Goal: Task Accomplishment & Management: Use online tool/utility

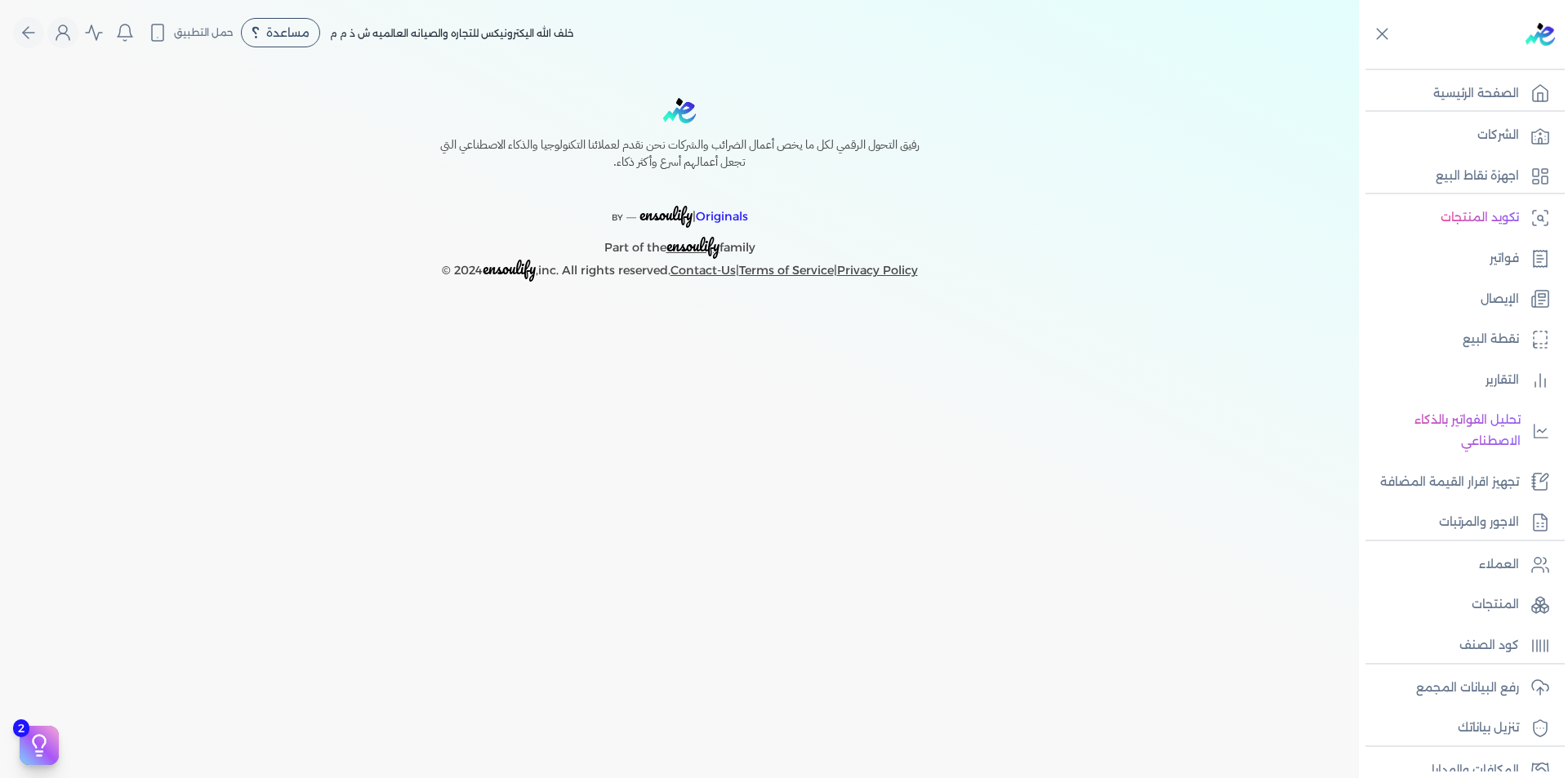
select select "EGP"
select select "B"
select select "EGS"
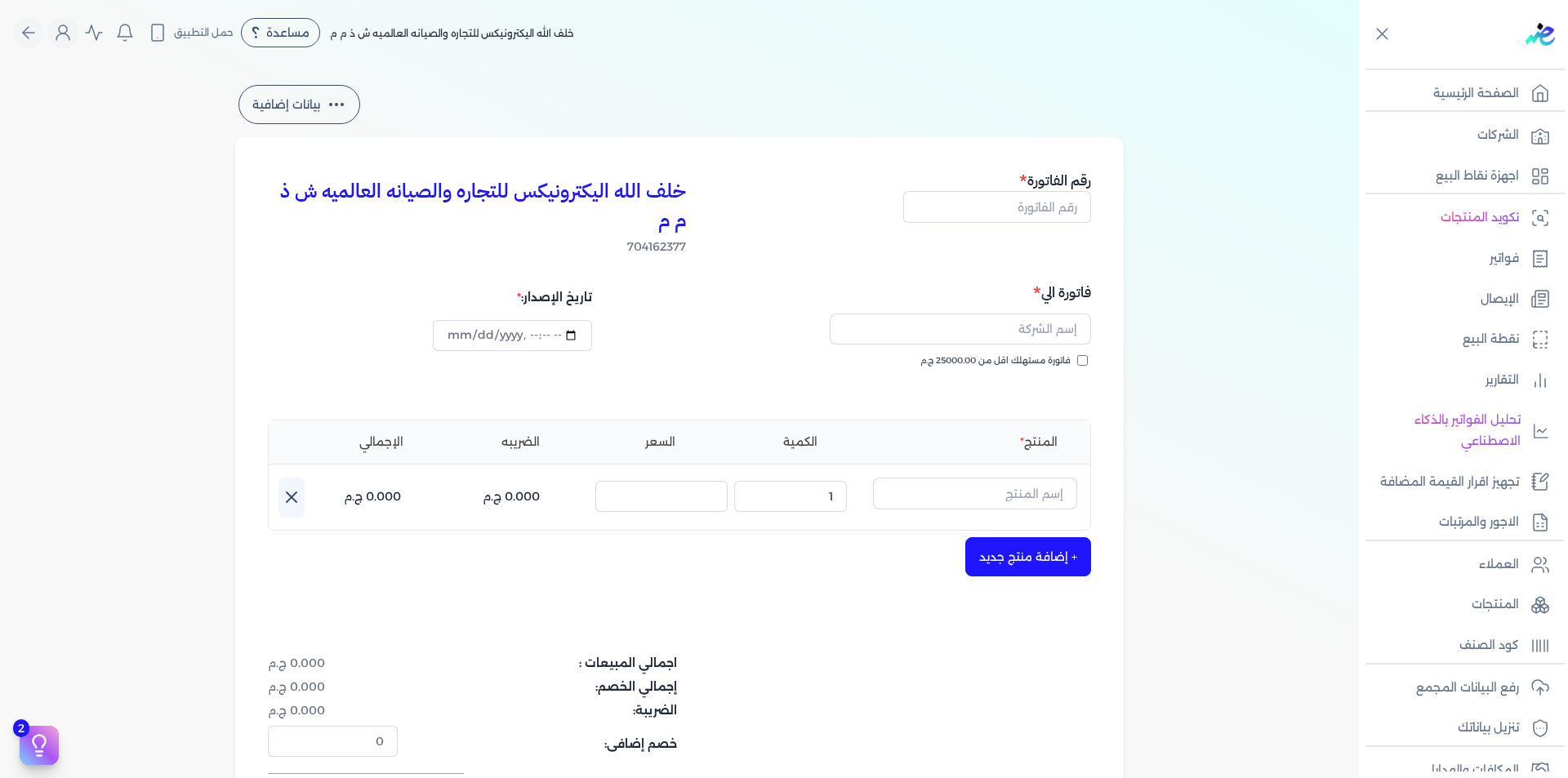
type input "[DATE]T17:06:29"
click at [1496, 566] on p "العملاء" at bounding box center [1499, 565] width 40 height 21
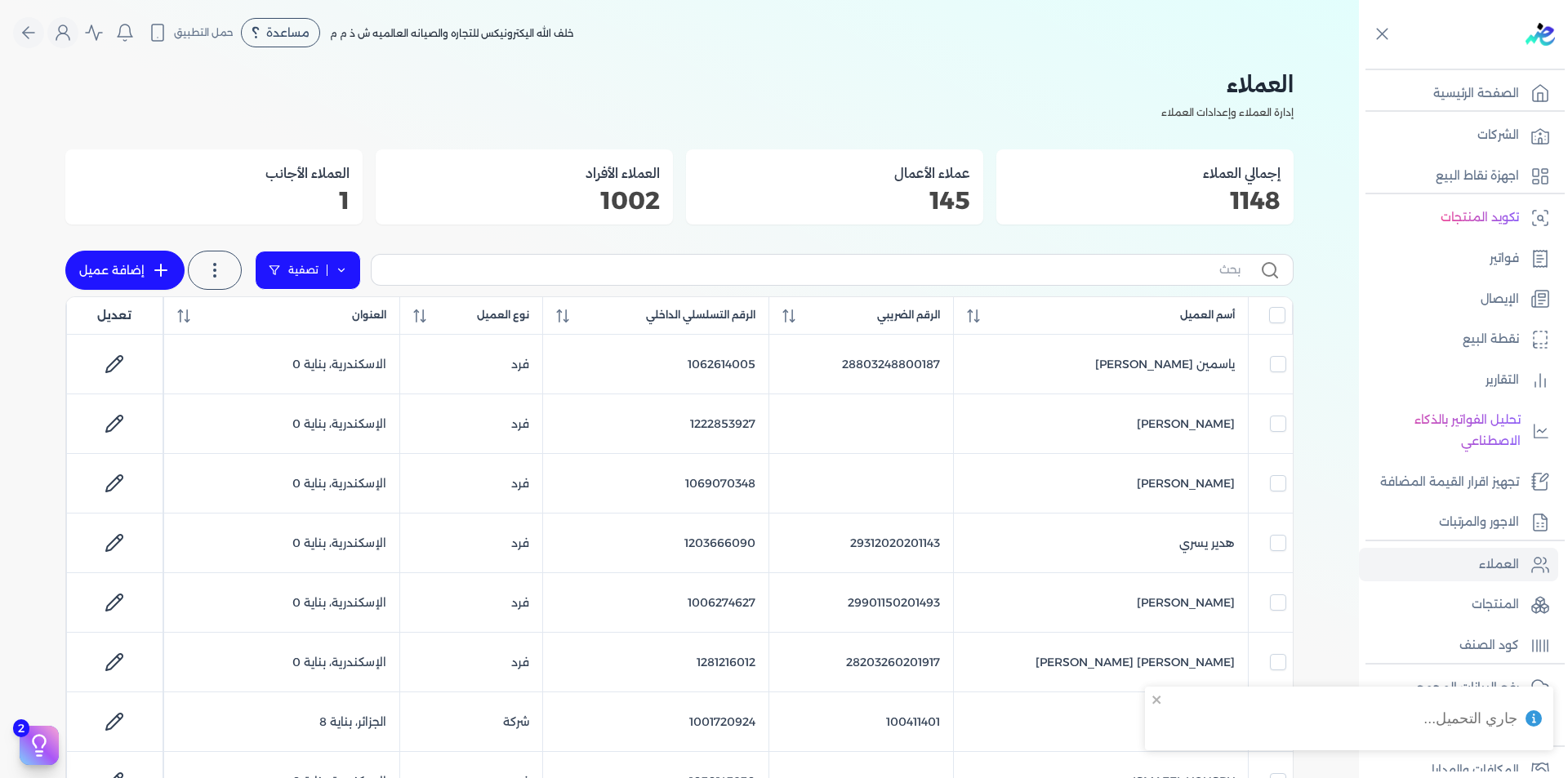
click at [353, 272] on link "تصفية" at bounding box center [307, 270] width 106 height 39
click at [336, 315] on button "اضافة تصفية" at bounding box center [320, 322] width 99 height 20
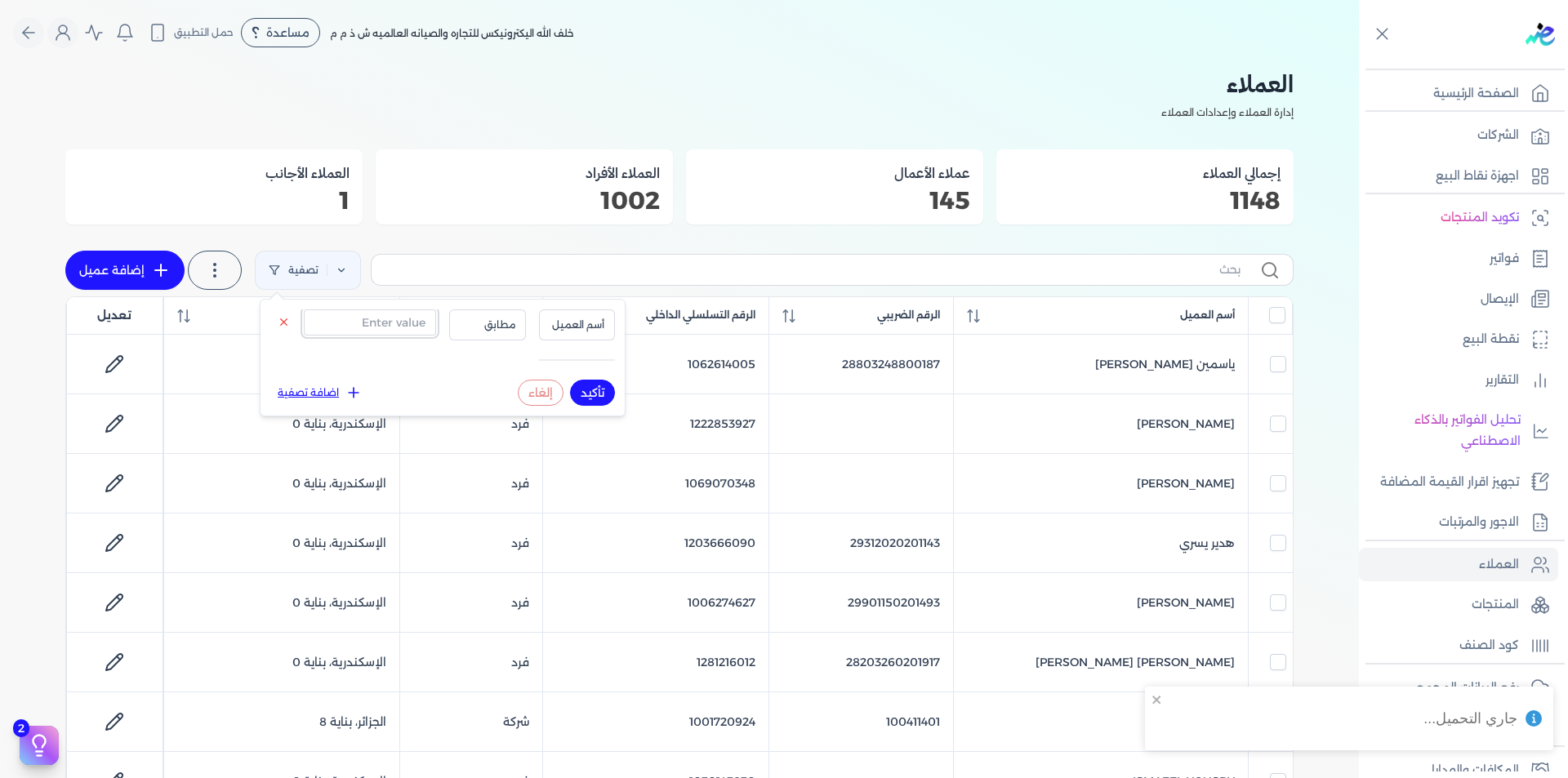
click at [342, 325] on input "text" at bounding box center [370, 322] width 132 height 26
paste input "25504020200964"
type input "25504020200964"
click at [567, 320] on span "أسم العميل" at bounding box center [577, 325] width 56 height 15
click at [584, 376] on li "الرقم الضريبي" at bounding box center [542, 376] width 124 height 15
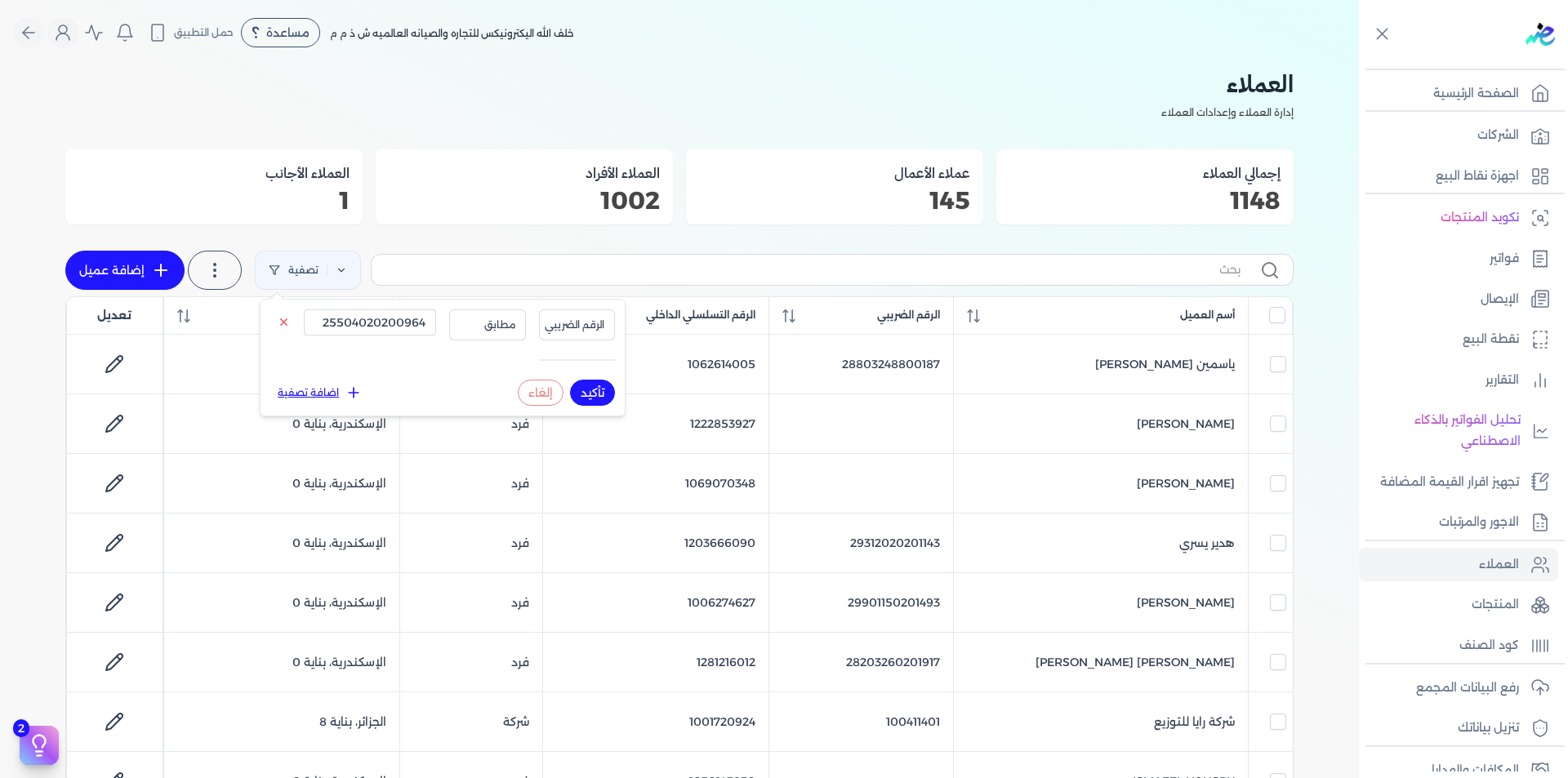
click at [594, 391] on button "تأكيد" at bounding box center [592, 392] width 45 height 26
checkbox input "false"
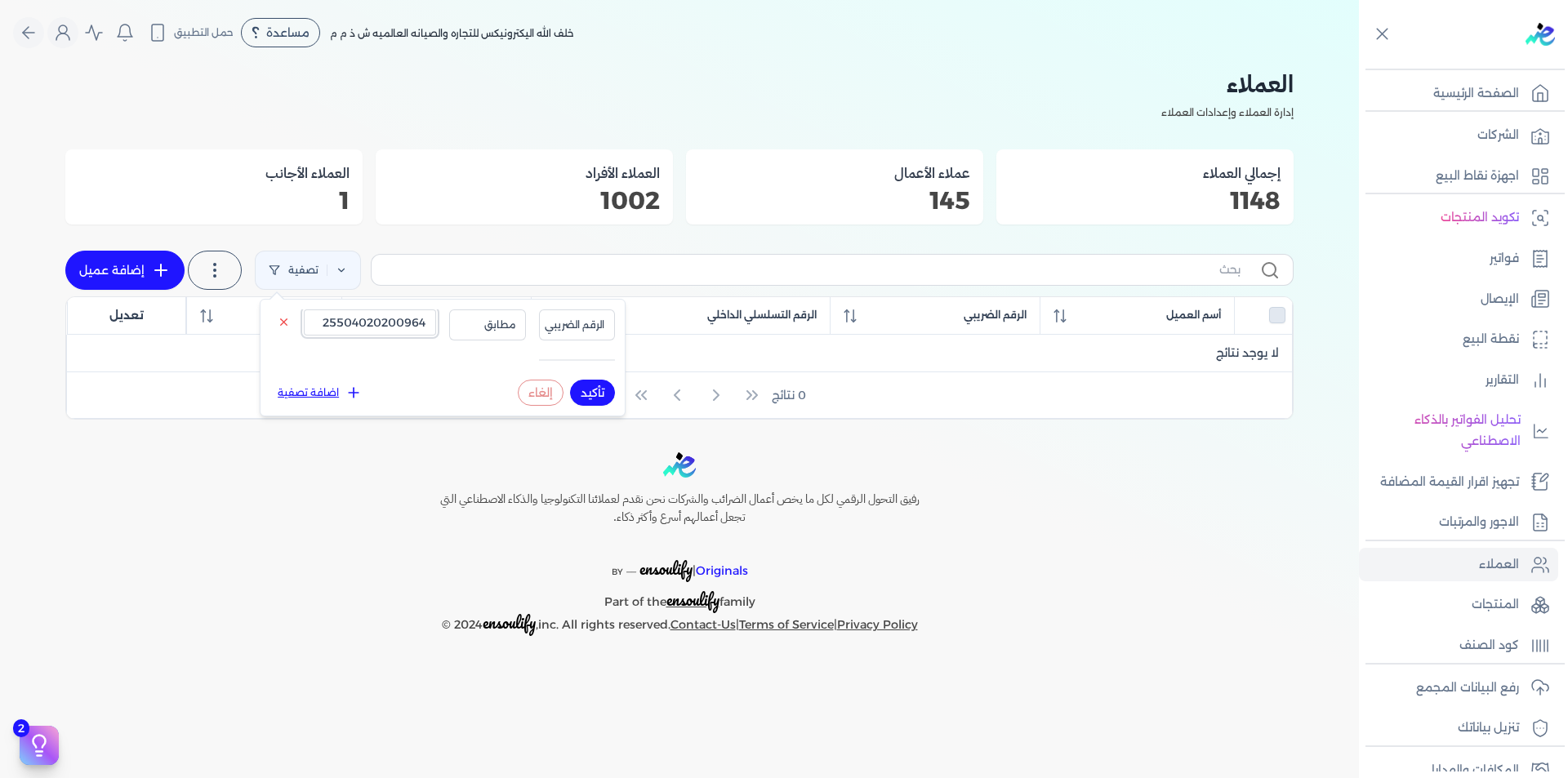
click at [380, 327] on input "25504020200964" at bounding box center [370, 322] width 132 height 26
click at [1495, 686] on p "رفع البيانات المجمع" at bounding box center [1468, 688] width 103 height 21
click at [1514, 685] on p "رفع البيانات المجمع" at bounding box center [1468, 688] width 103 height 21
click at [1505, 692] on p "رفع البيانات المجمع" at bounding box center [1468, 688] width 103 height 21
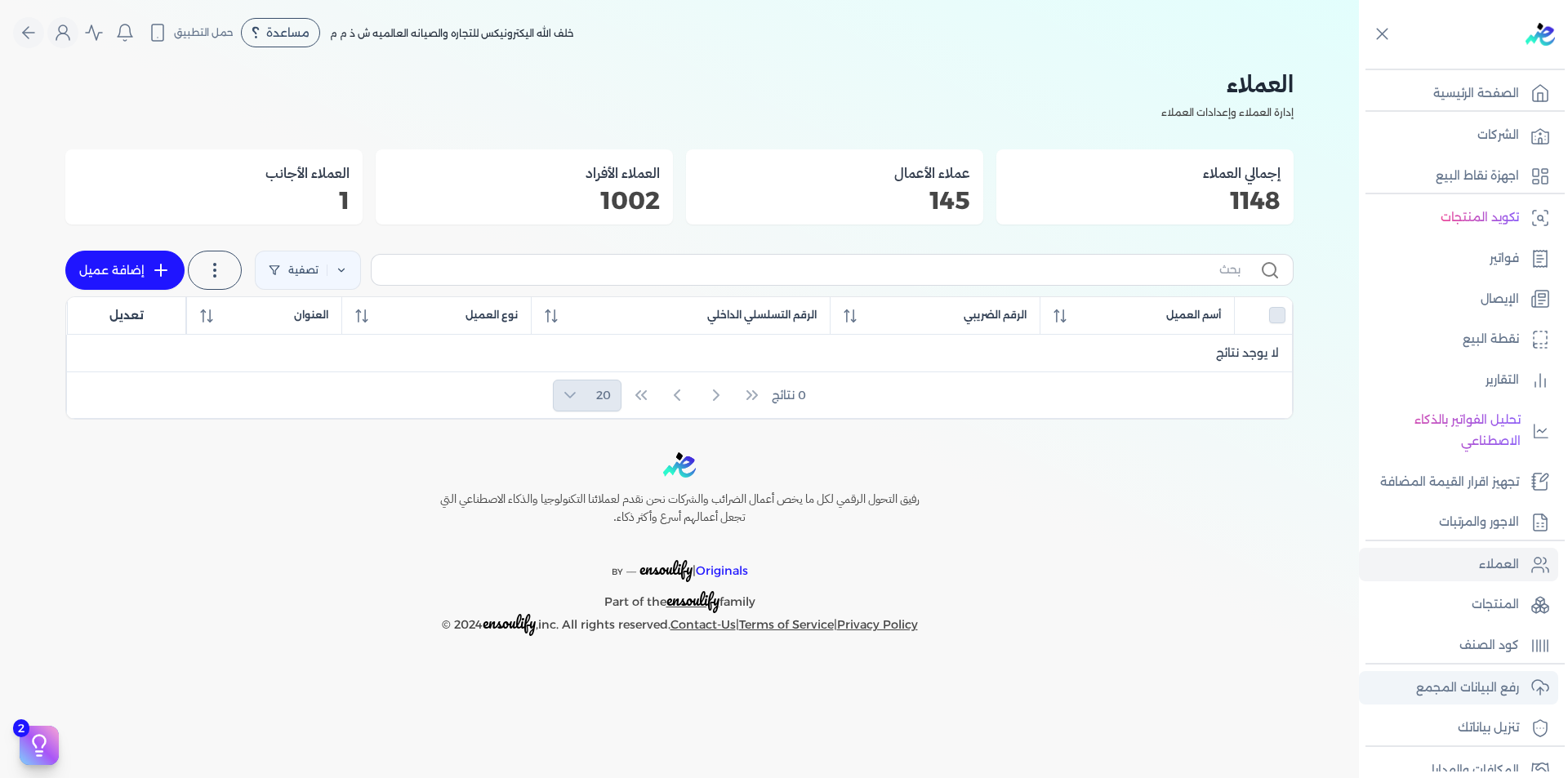
click at [1441, 696] on p "رفع البيانات المجمع" at bounding box center [1468, 688] width 103 height 21
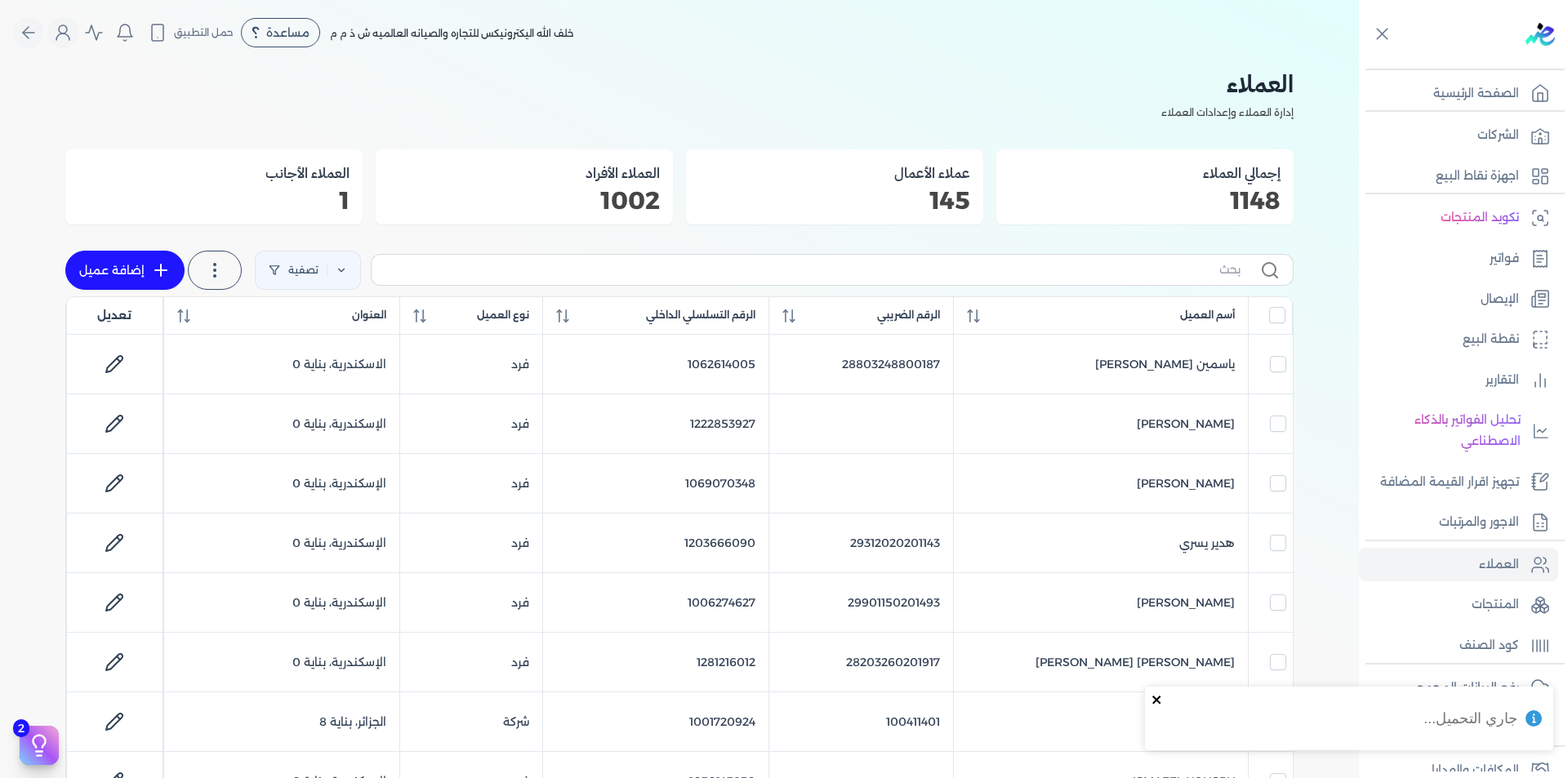
click at [1157, 701] on icon "close" at bounding box center [1156, 700] width 8 height 8
click at [1478, 686] on p "رفع البيانات المجمع" at bounding box center [1468, 688] width 103 height 21
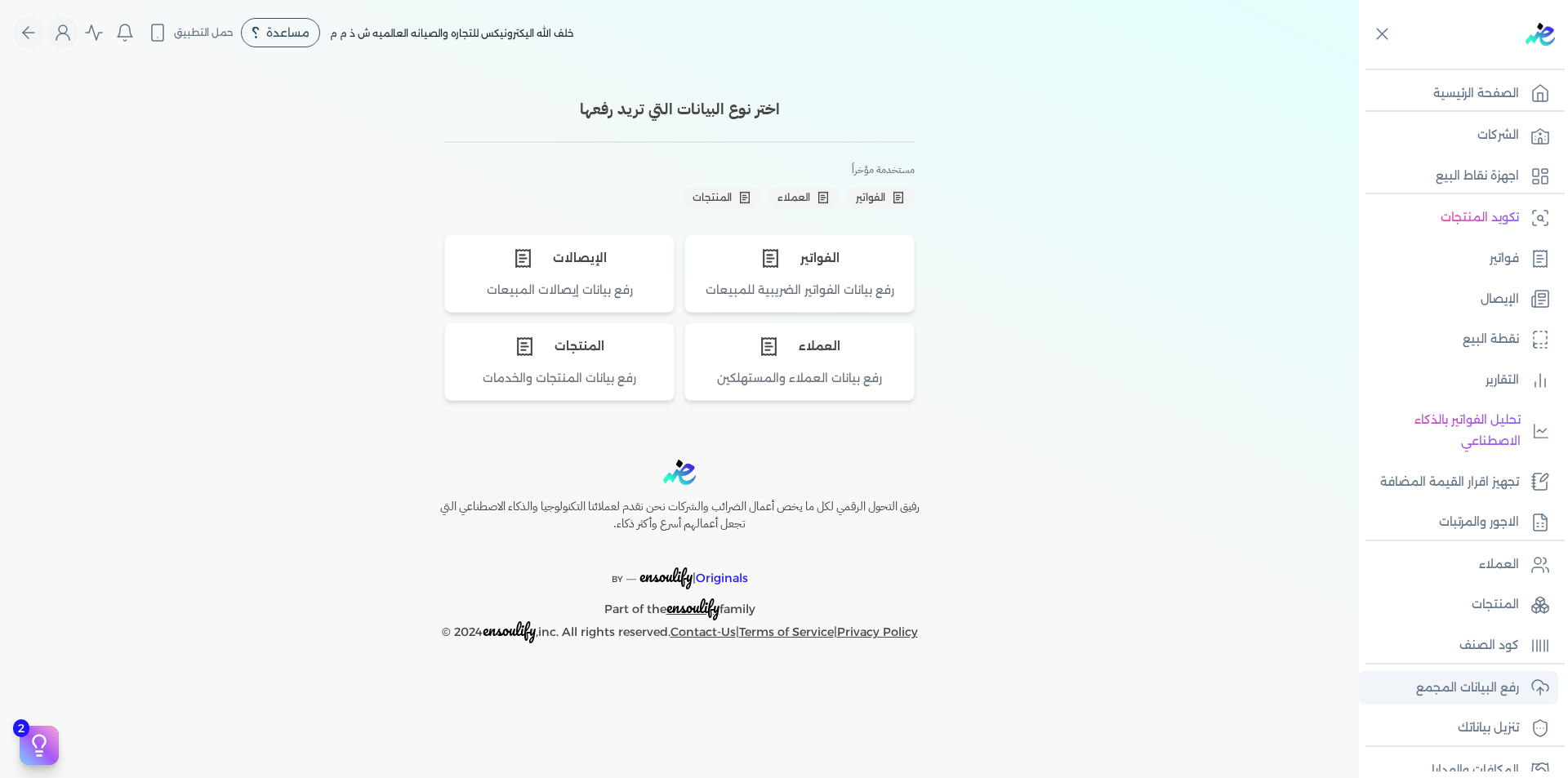
click at [1492, 687] on p "رفع البيانات المجمع" at bounding box center [1468, 688] width 103 height 21
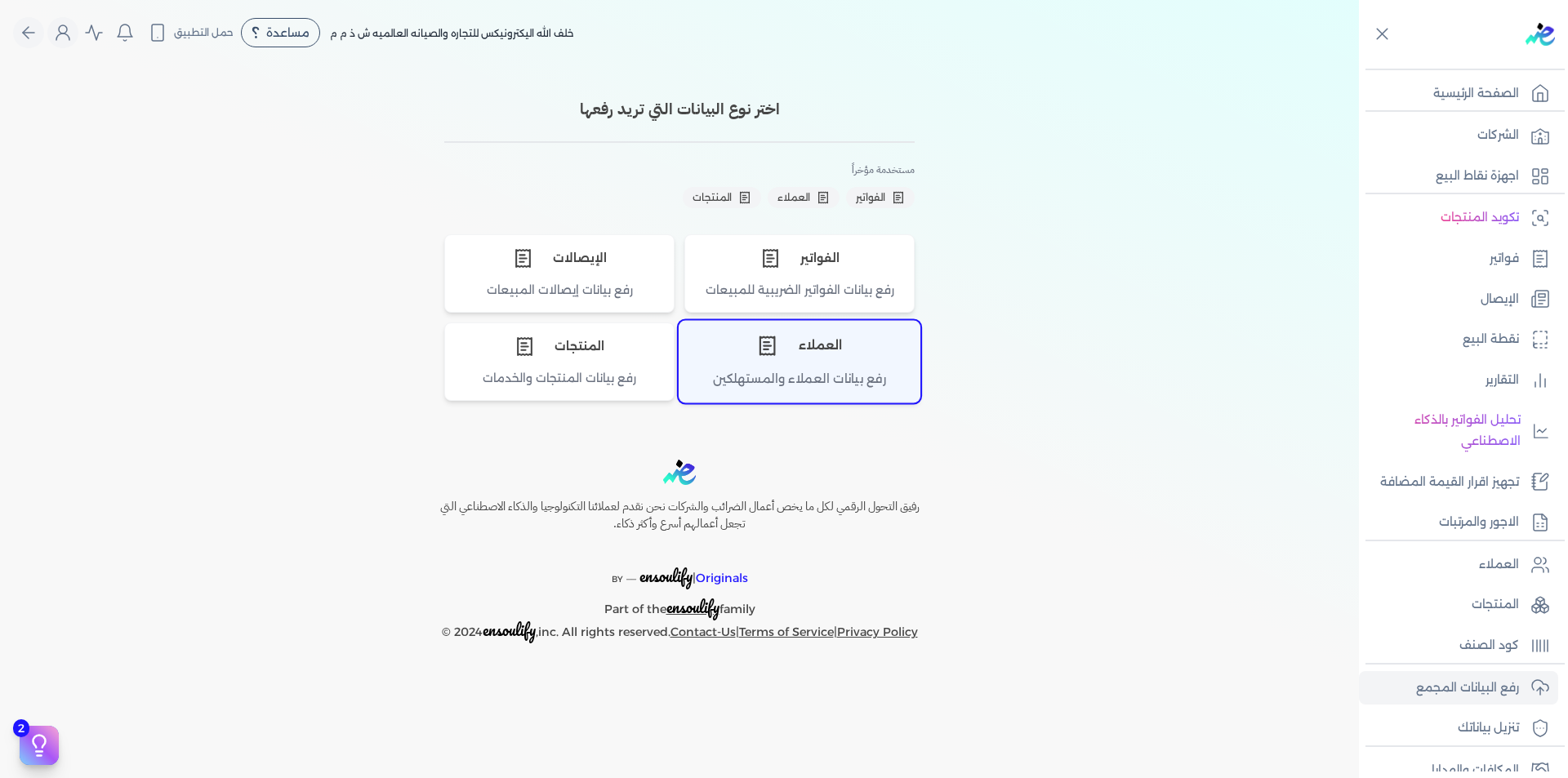
click at [827, 353] on div "العملاء" at bounding box center [800, 346] width 240 height 49
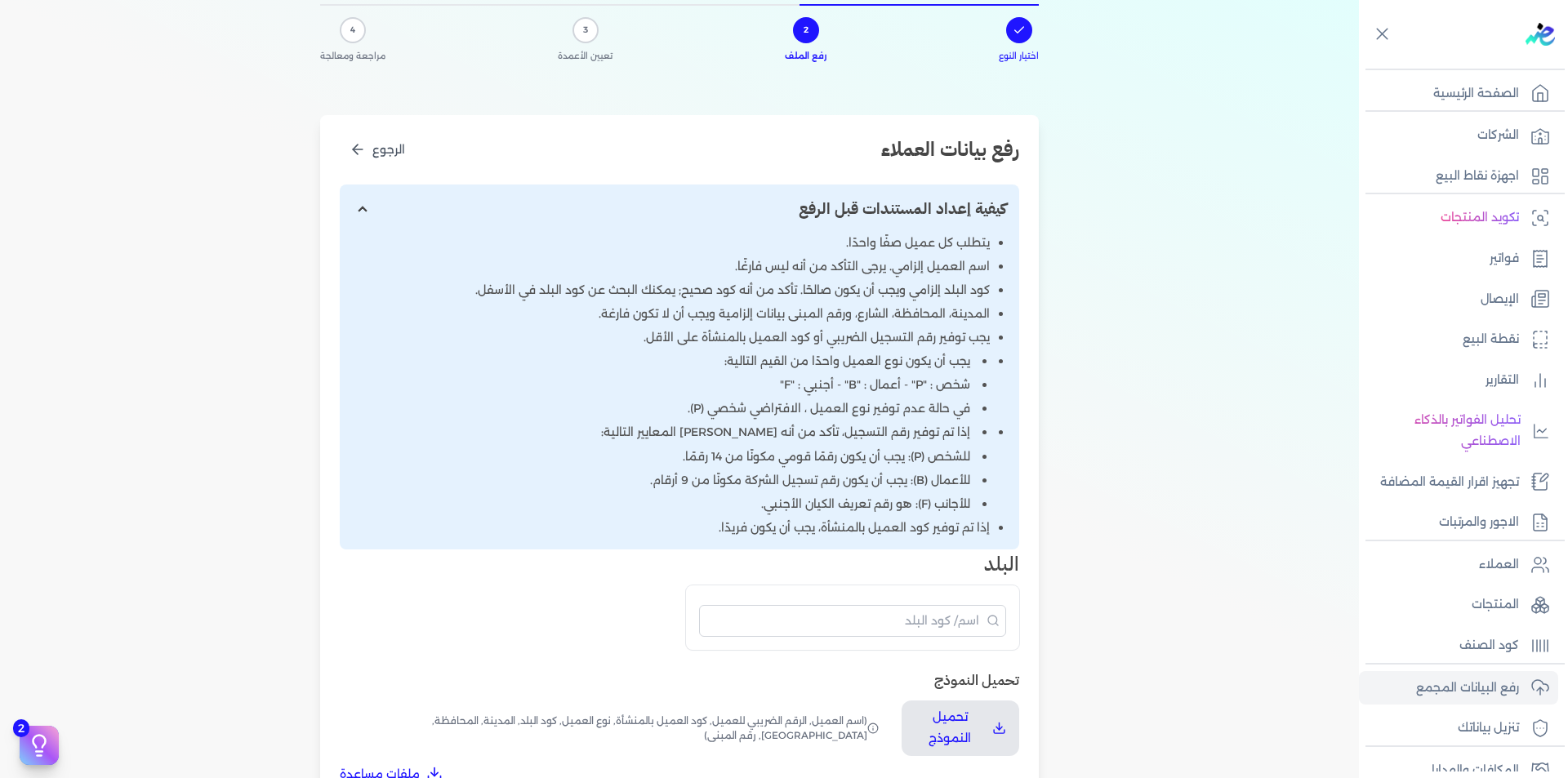
scroll to position [408, 0]
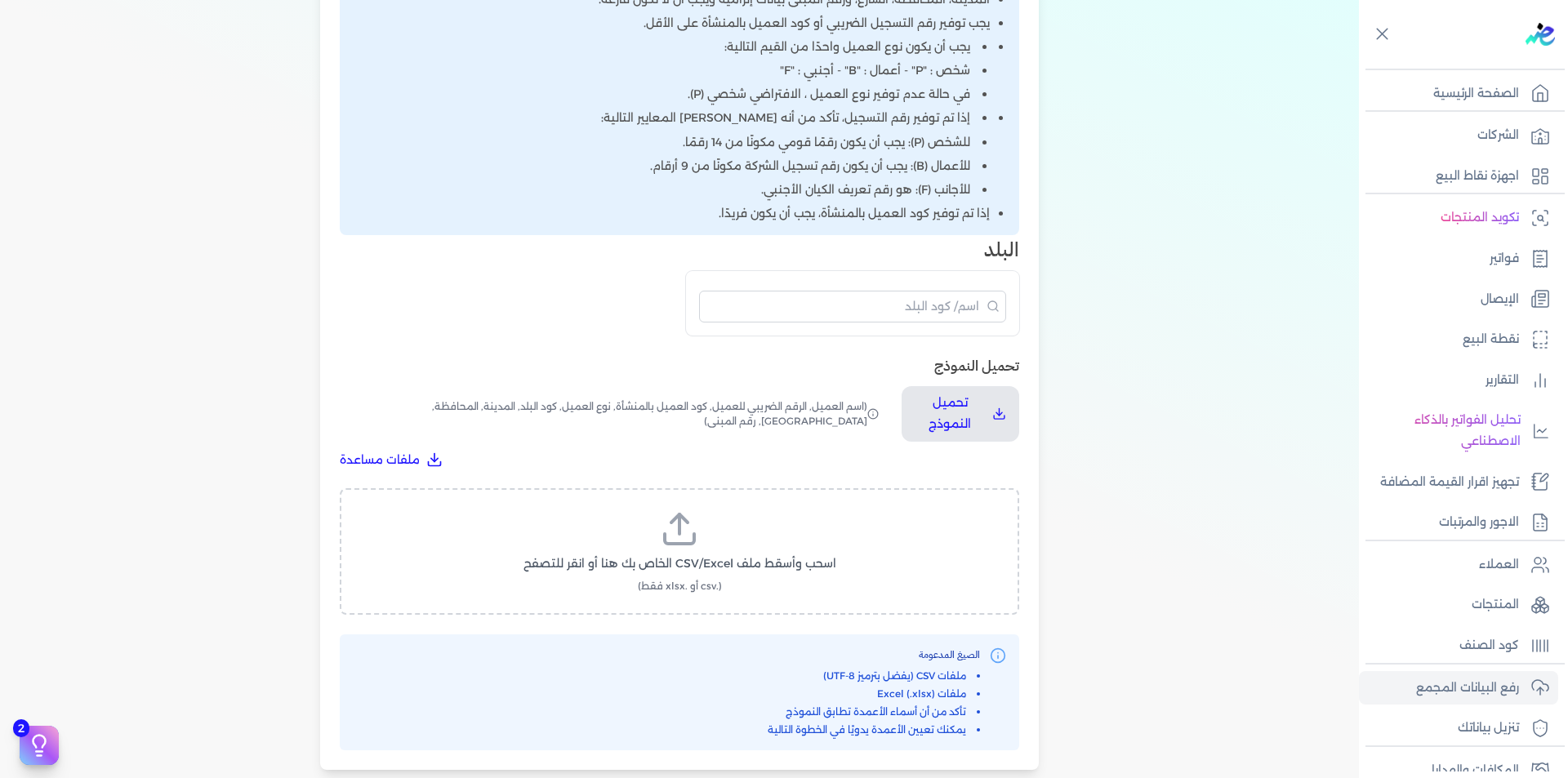
click at [757, 529] on label "اسحب وأسقط ملف CSV/Excel الخاص بك هنا أو انقر للتصفح (.csv أو .xlsx فقط)" at bounding box center [679, 551] width 637 height 84
click at [0, 0] on input "اسحب وأسقط ملف CSV/Excel الخاص بك هنا أو انقر للتصفح (.csv أو .xlsx فقط)" at bounding box center [0, 0] width 0 height 0
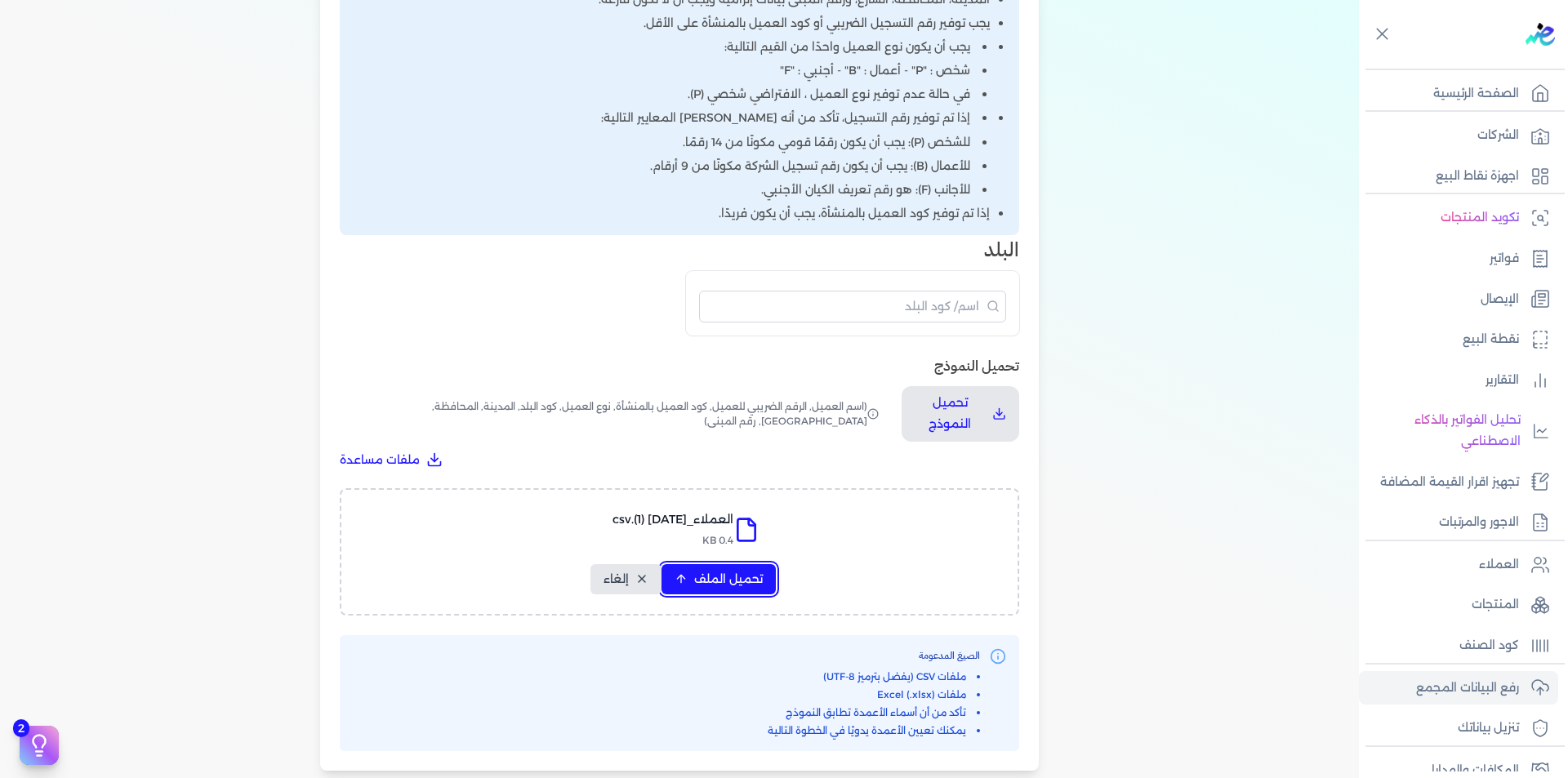
click at [745, 578] on span "تحميل الملف" at bounding box center [728, 579] width 68 height 17
select select "أسم العميل"
select select "الرقم الضريبي"
select select "الرقم التسلسلي الداخلي"
select select "نوع العميل"
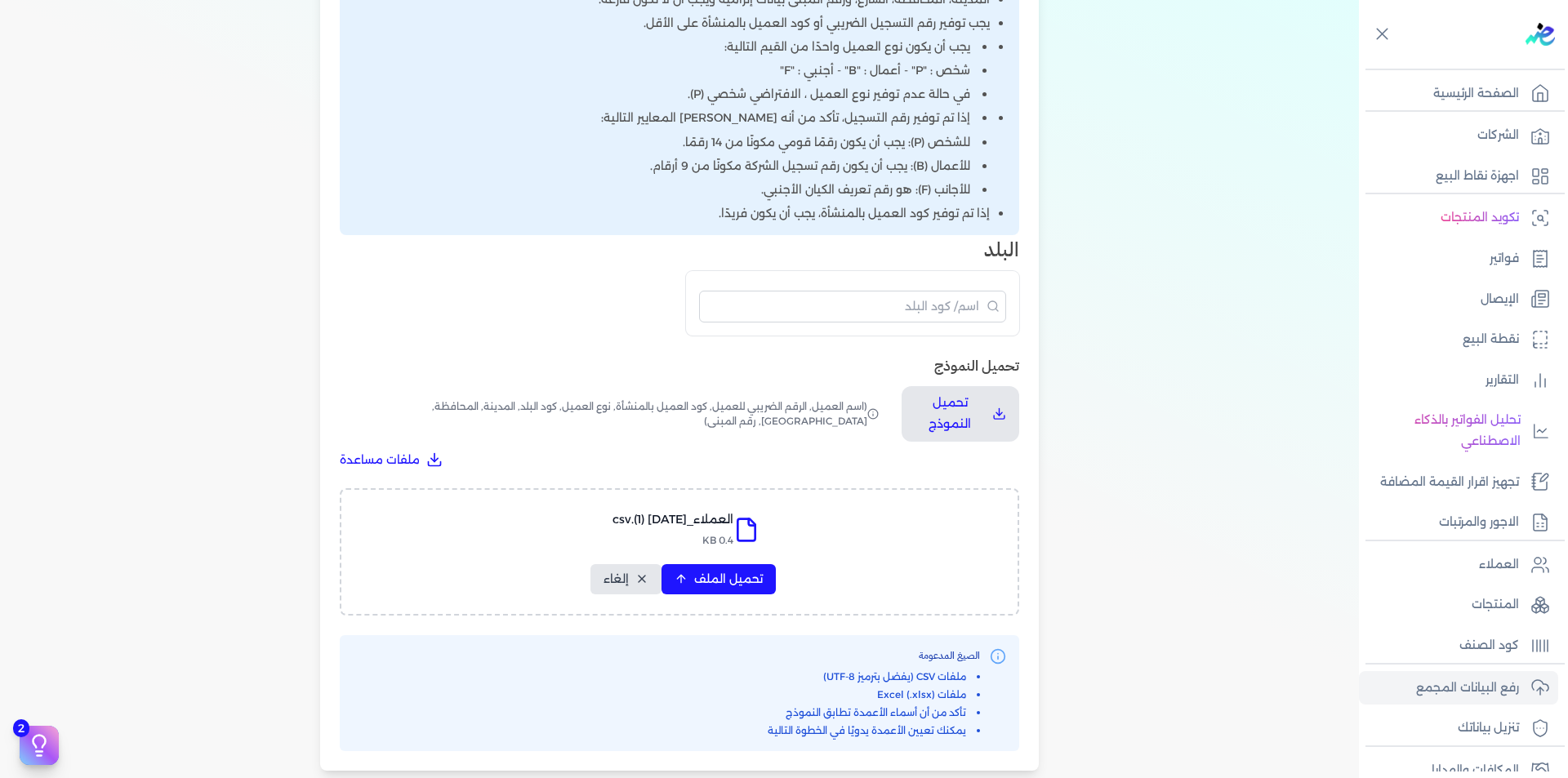
select select "كود البلد"
select select "city"
select select "المحافظة"
select select "الشارع"
select select "رقم المبنى"
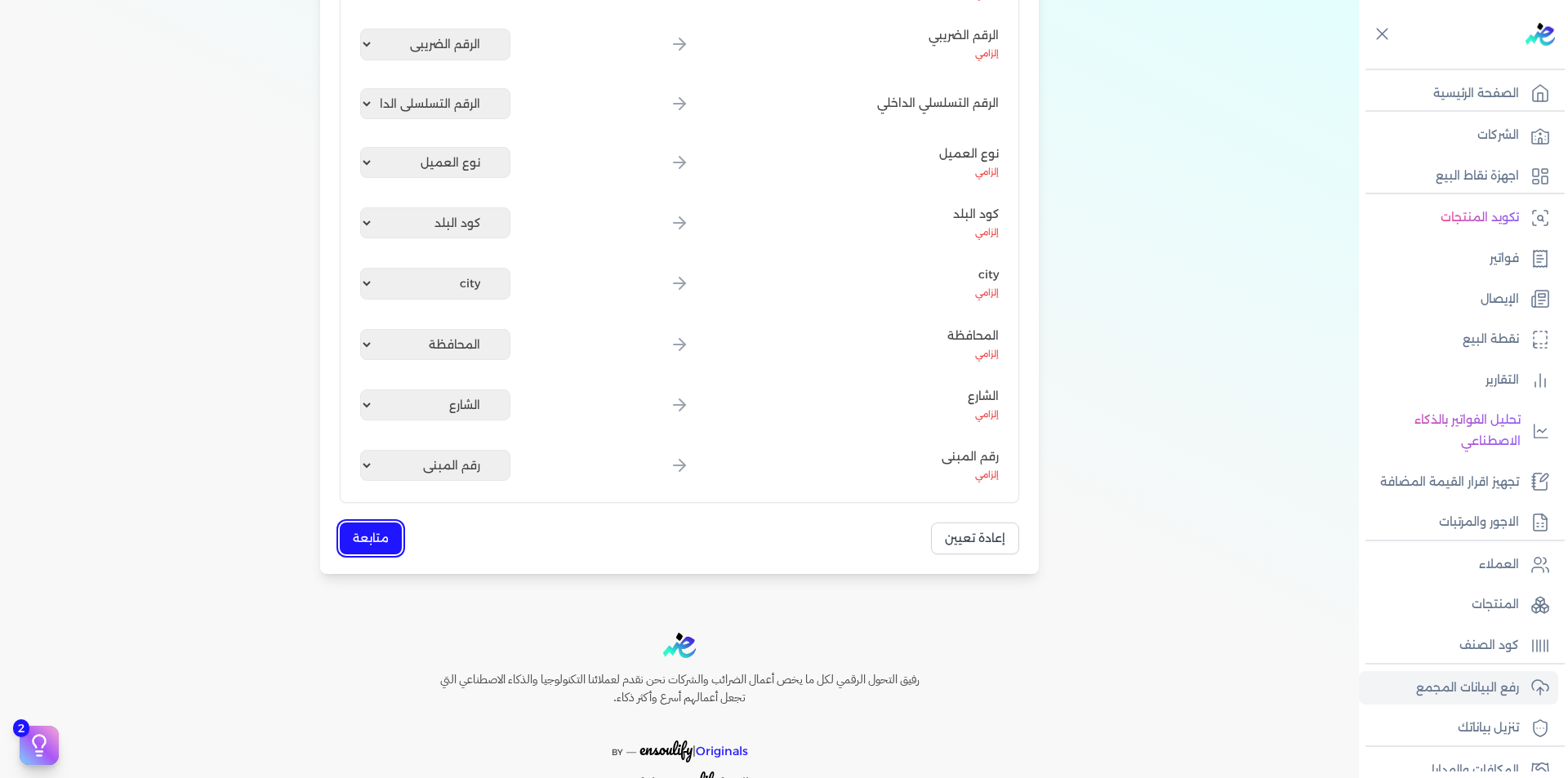
click at [387, 545] on button "متابعة" at bounding box center [371, 538] width 62 height 32
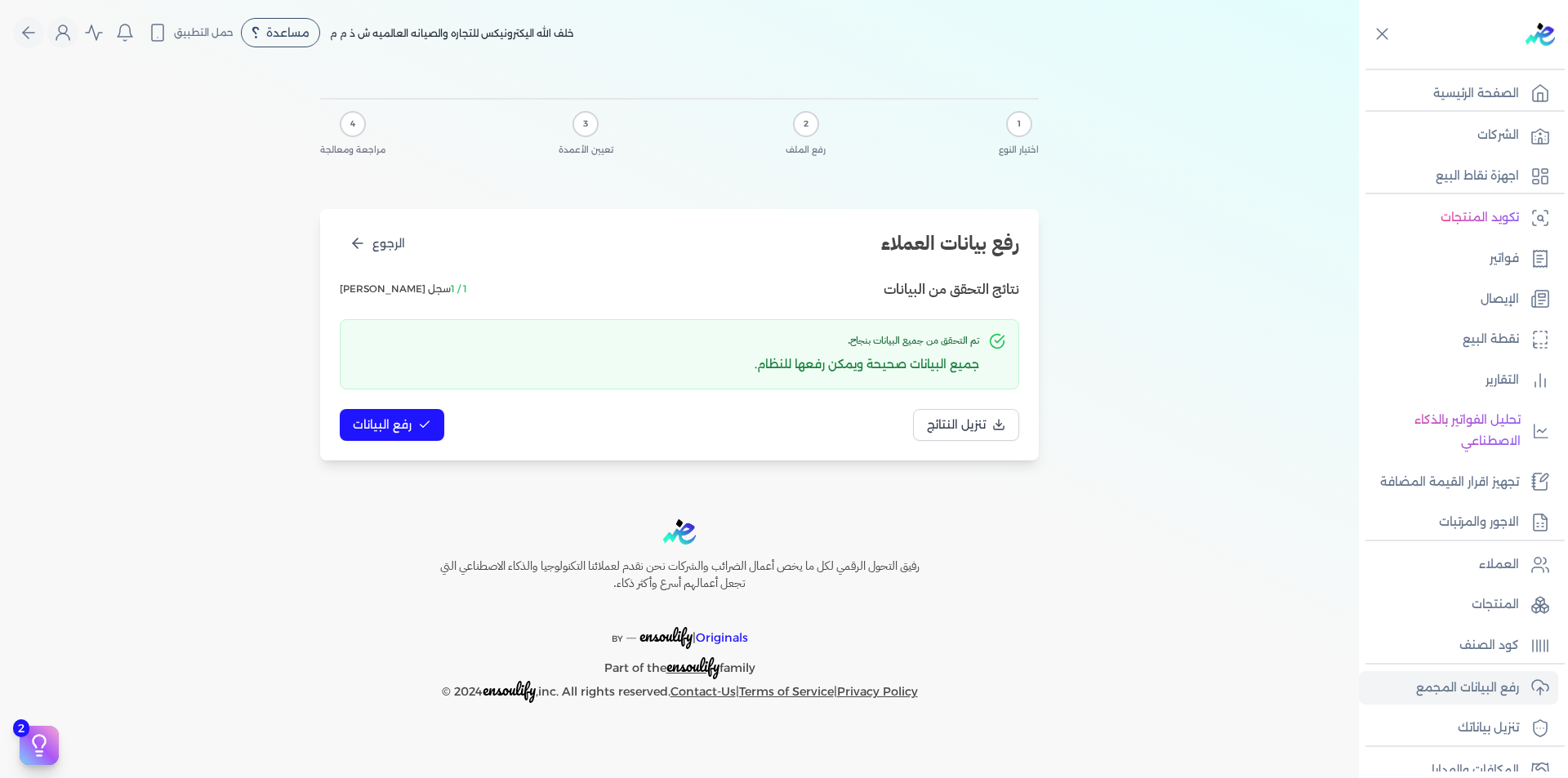
scroll to position [0, 0]
click at [405, 428] on span "رفع البيانات" at bounding box center [382, 425] width 59 height 17
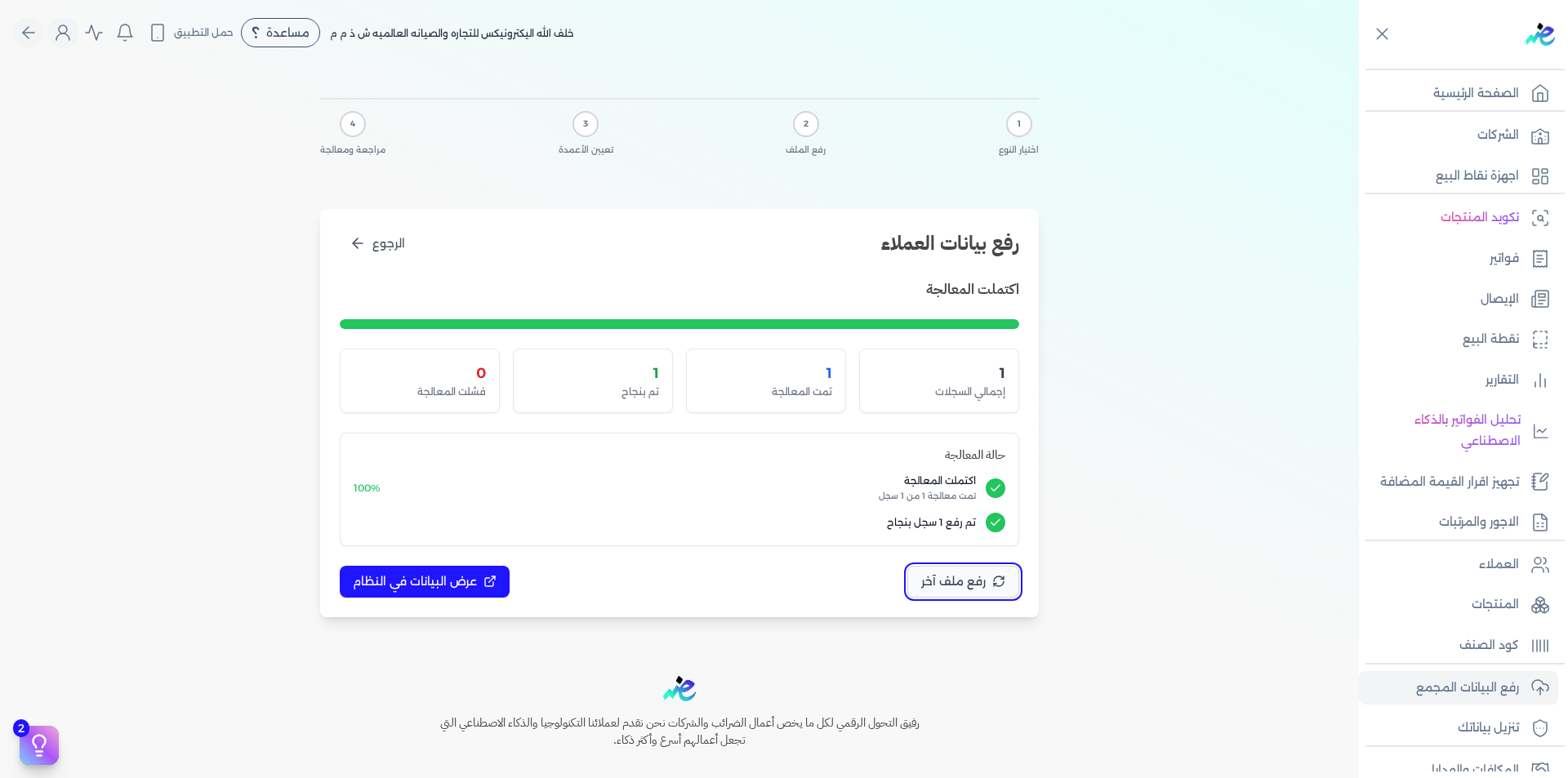
click at [983, 585] on span "رفع ملف آخر" at bounding box center [953, 581] width 64 height 17
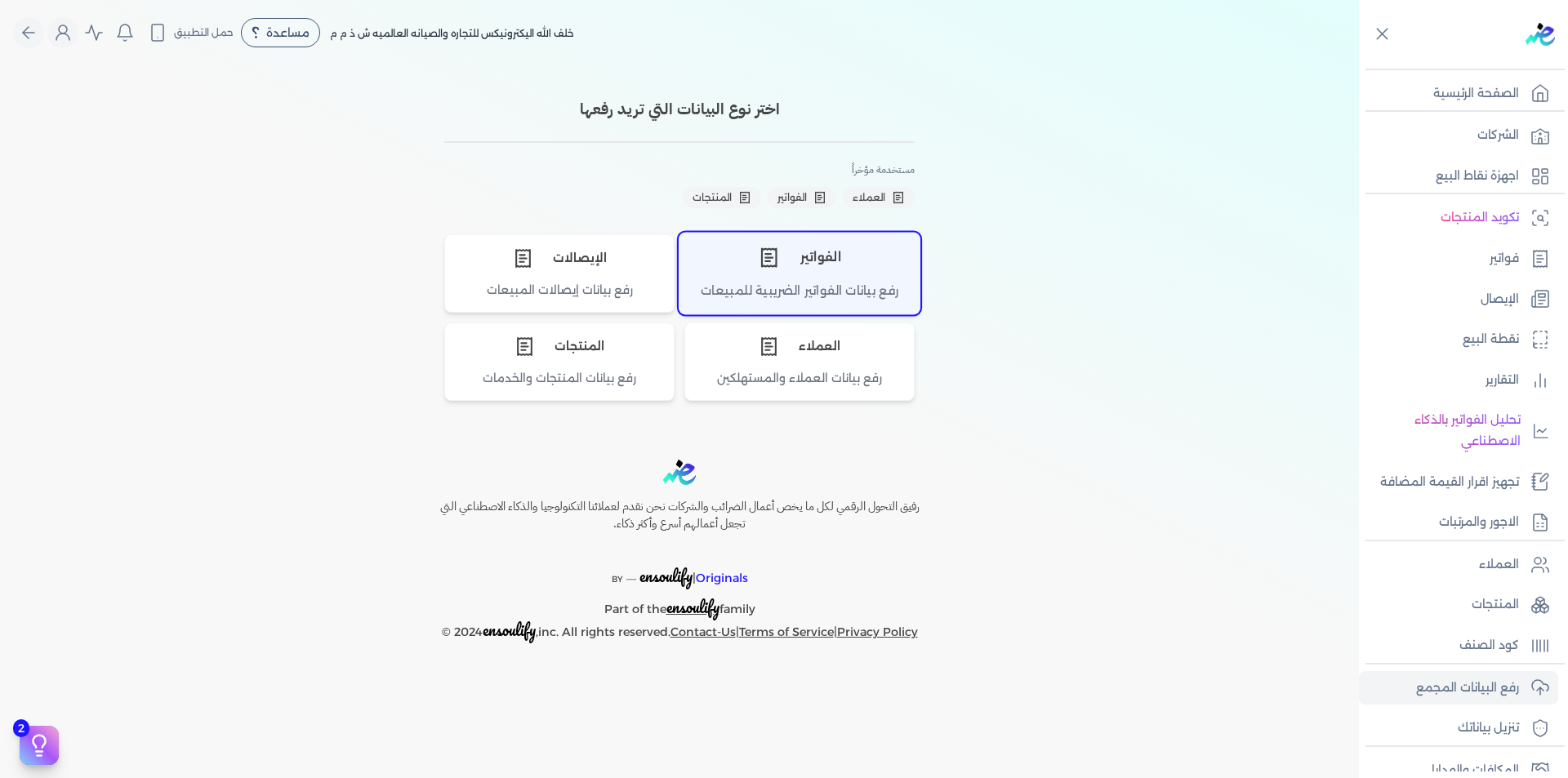
click at [837, 271] on div "الفواتير" at bounding box center [800, 257] width 240 height 49
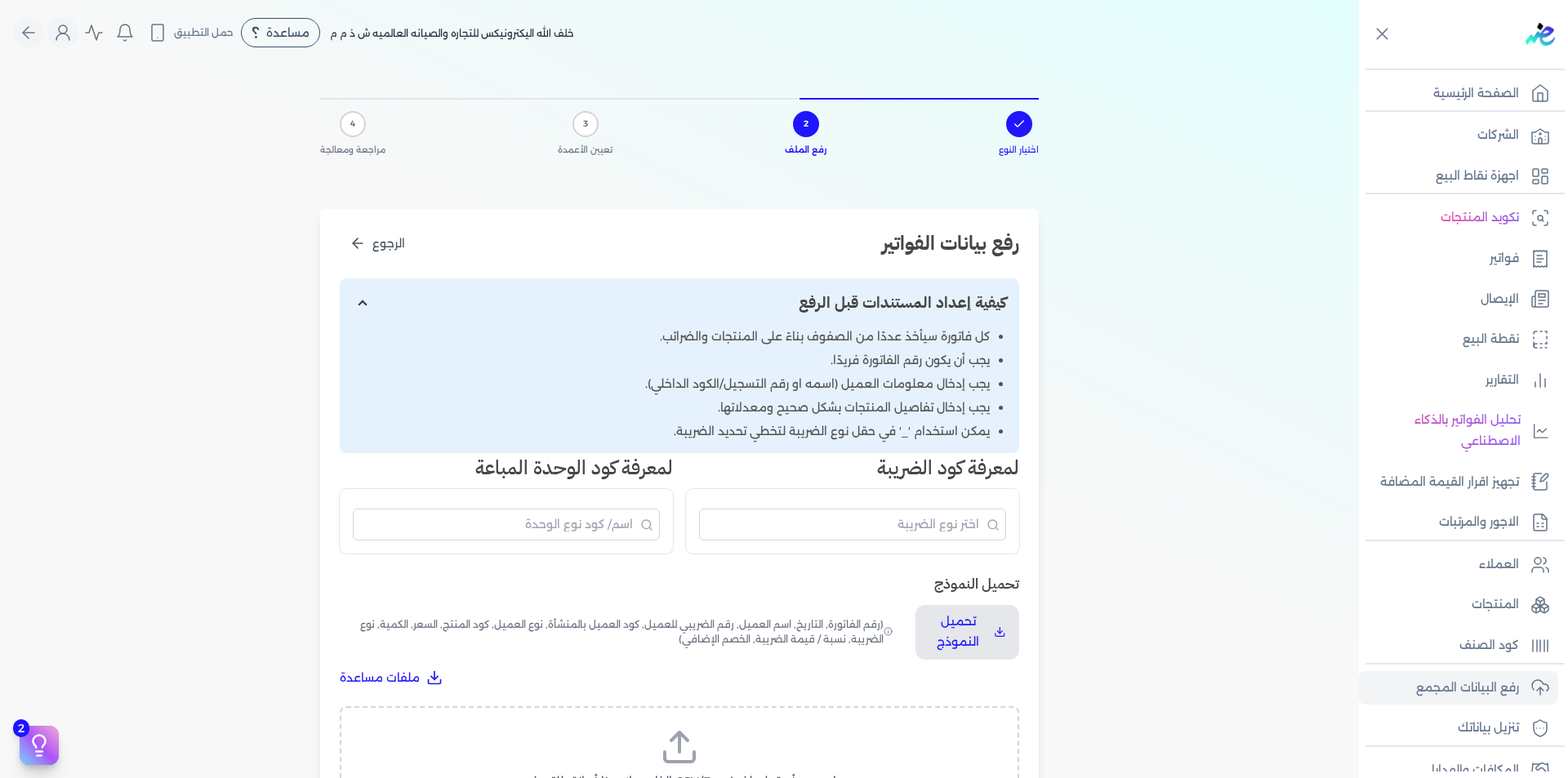
click at [752, 742] on label "اسحب وأسقط ملف CSV/Excel الخاص بك هنا أو انقر للتصفح (.csv أو .xlsx فقط)" at bounding box center [679, 770] width 637 height 84
click at [0, 0] on input "اسحب وأسقط ملف CSV/Excel الخاص بك هنا أو انقر للتصفح (.csv أو .xlsx فقط)" at bounding box center [0, 0] width 0 height 0
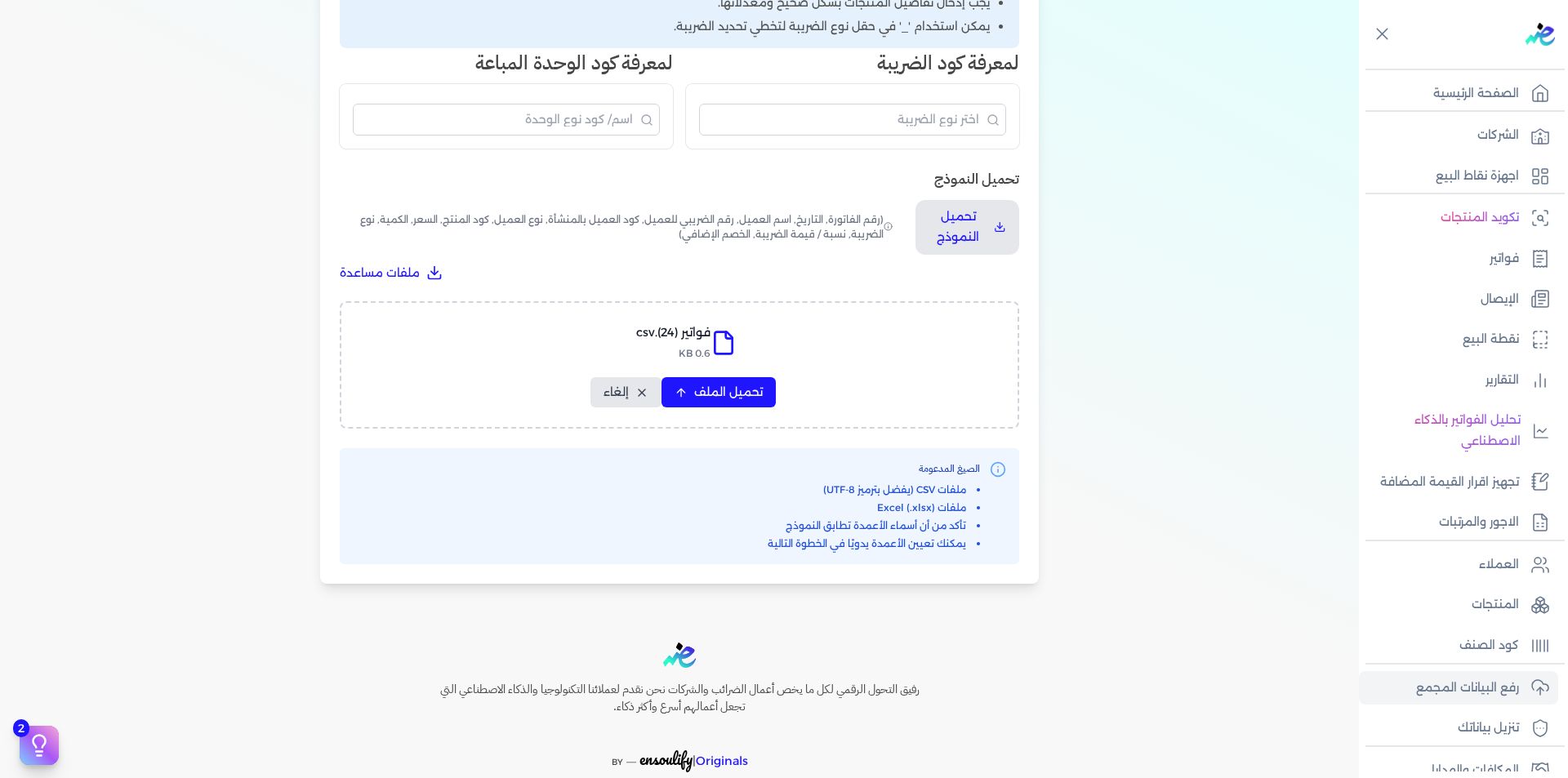
scroll to position [486, 0]
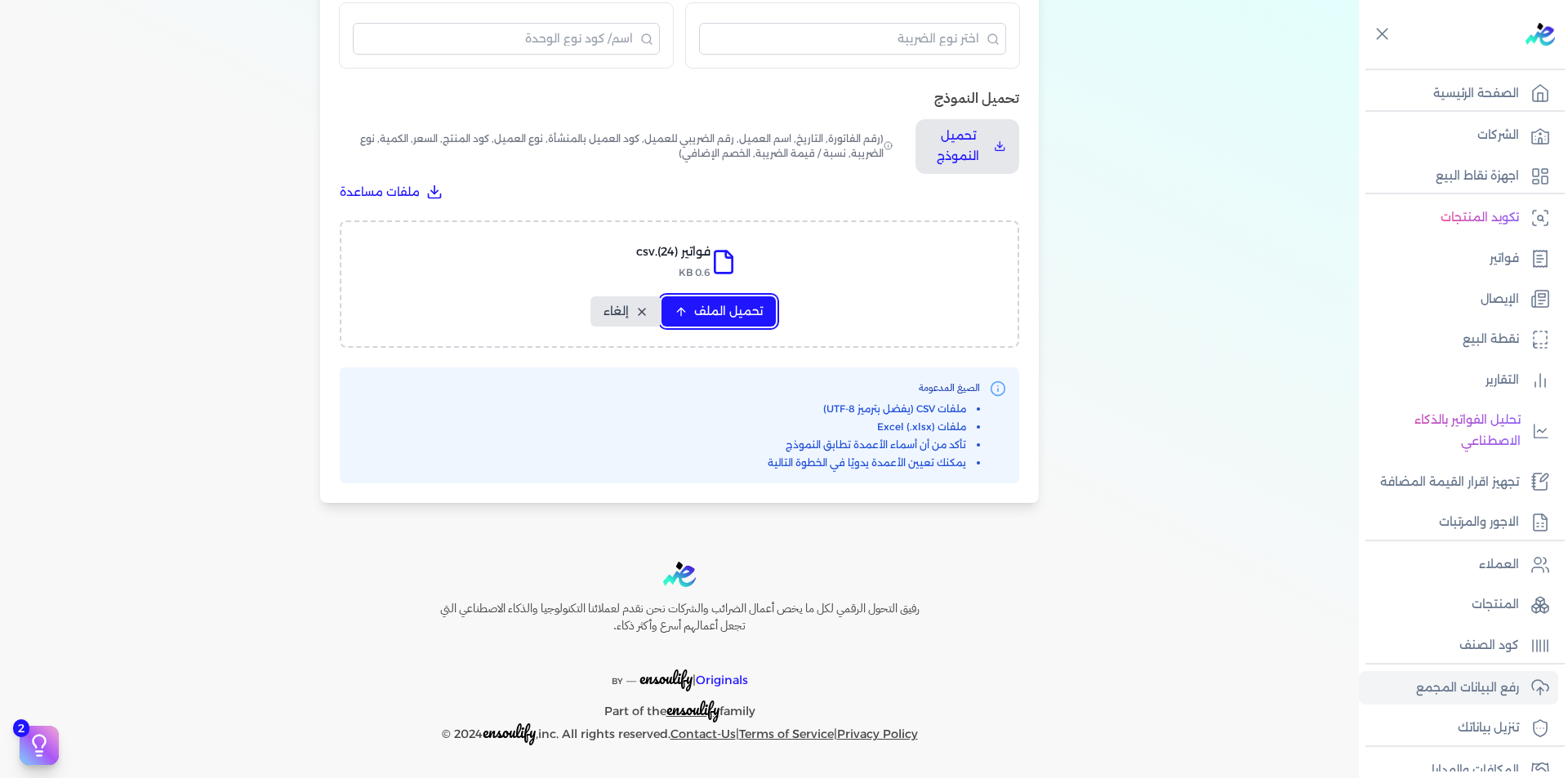
click at [721, 310] on span "تحميل الملف" at bounding box center [728, 312] width 68 height 17
select select "رقم الفاتورة"
select select "التاريخ"
select select "أسم العميل"
select select "الرقم الضريبي"
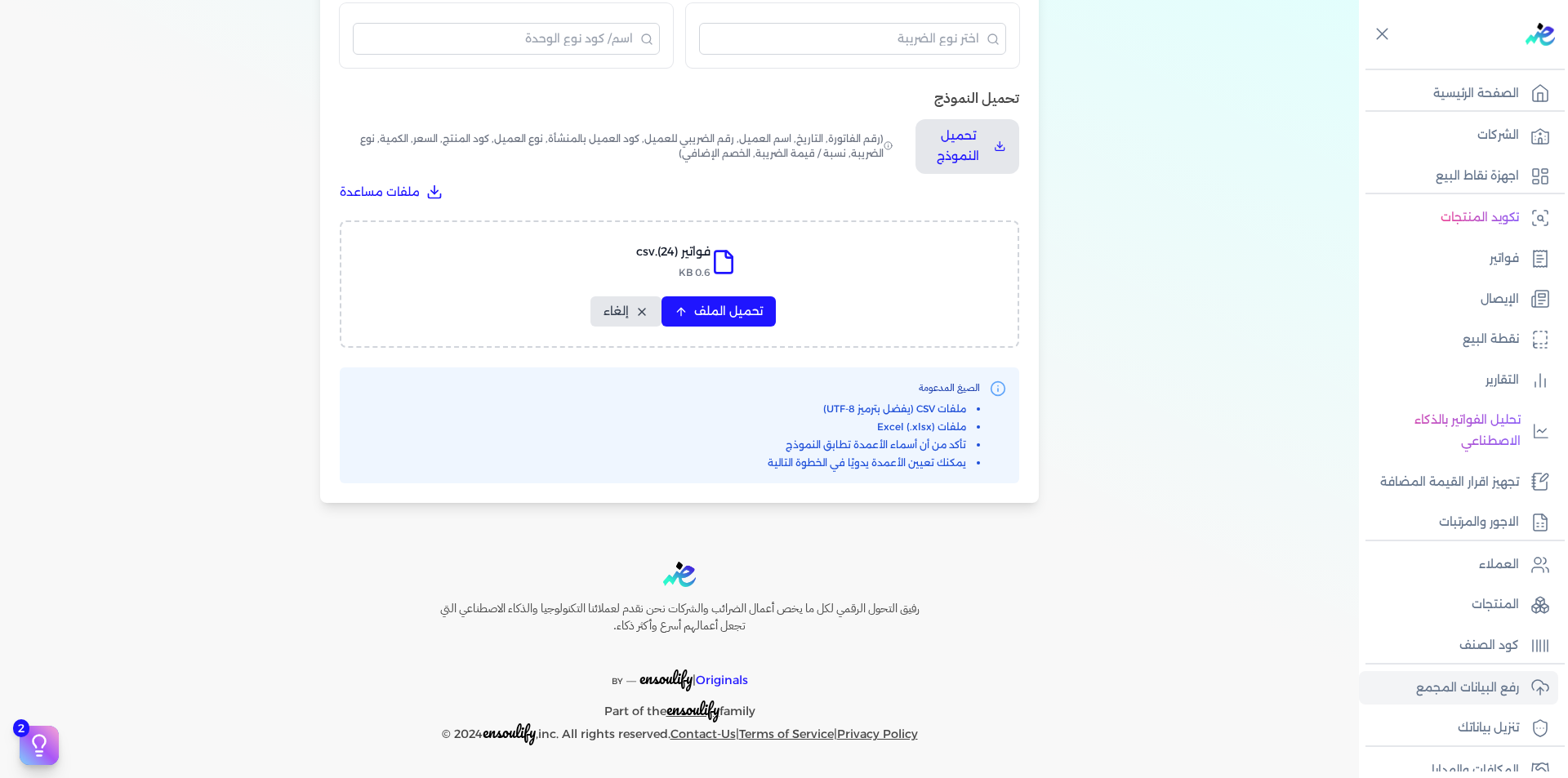
select select "نوع العميل"
select select "الرقم التسلسلي الداخلي"
select select "وصف البند"
select select "سيريال المنتج"
select select "السعر"
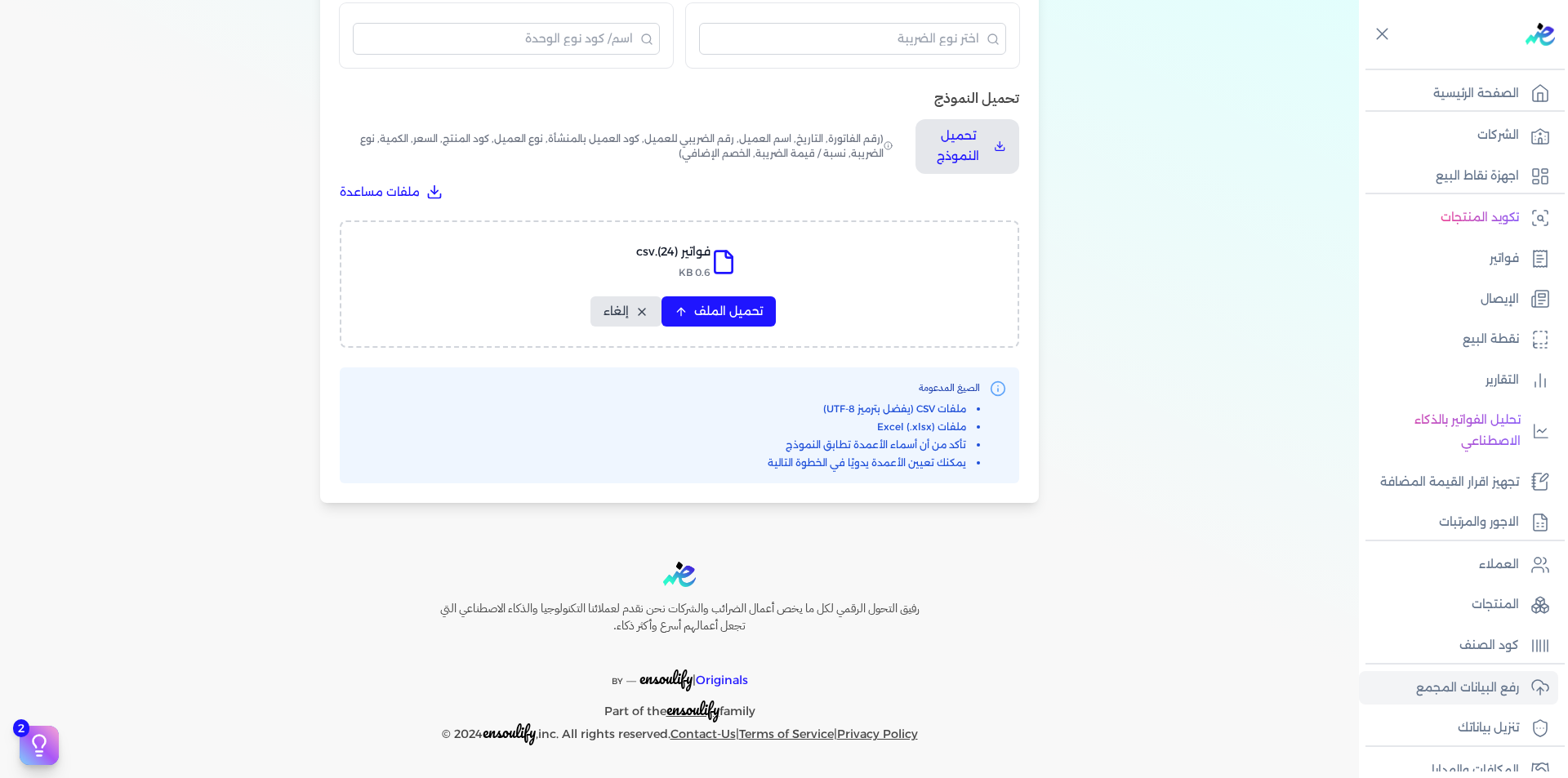
select select "الكمية"
select select "نوع الضريبة"
select select "نسبة / قيمة الضريبة"
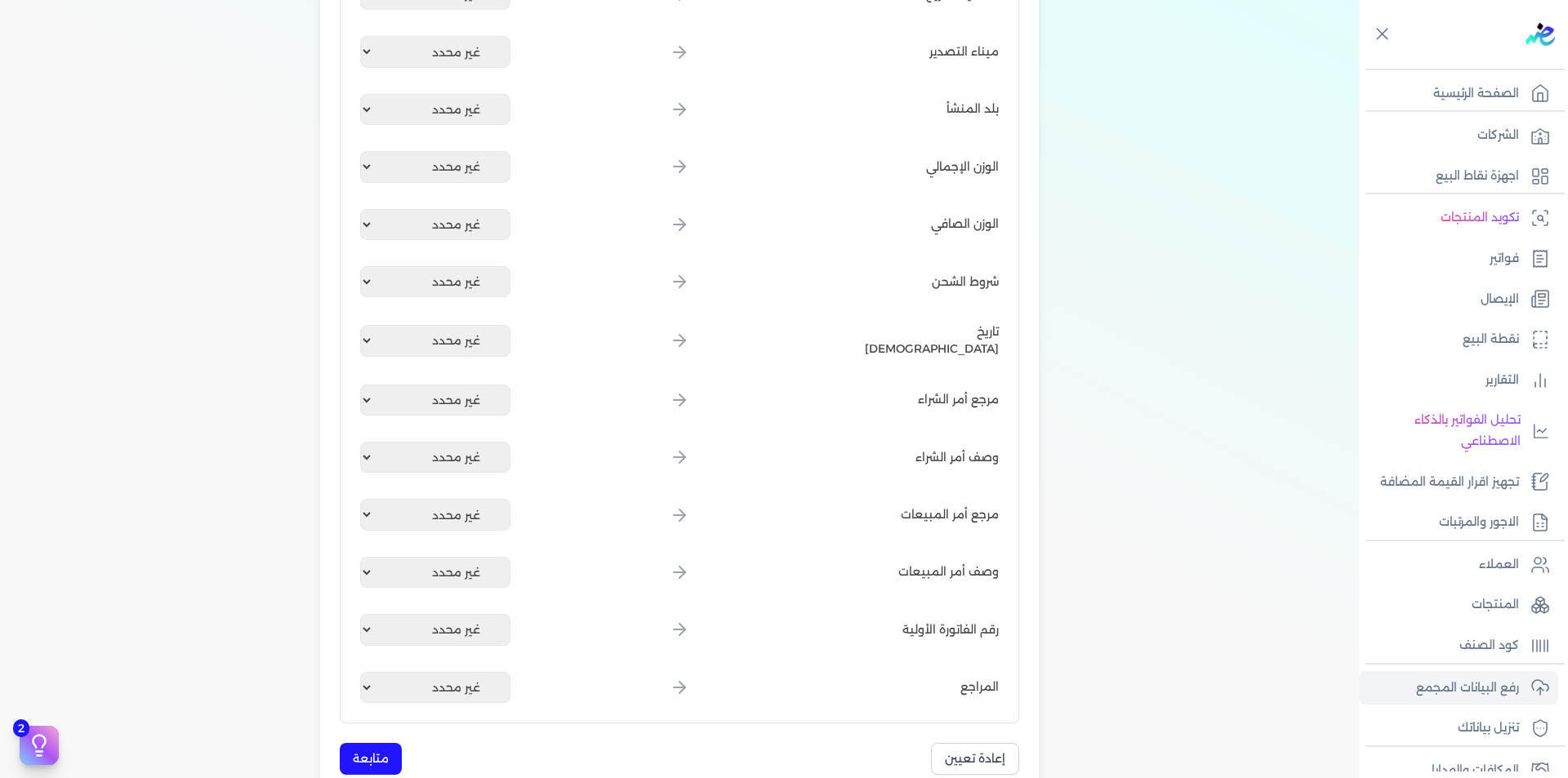
scroll to position [1793, 0]
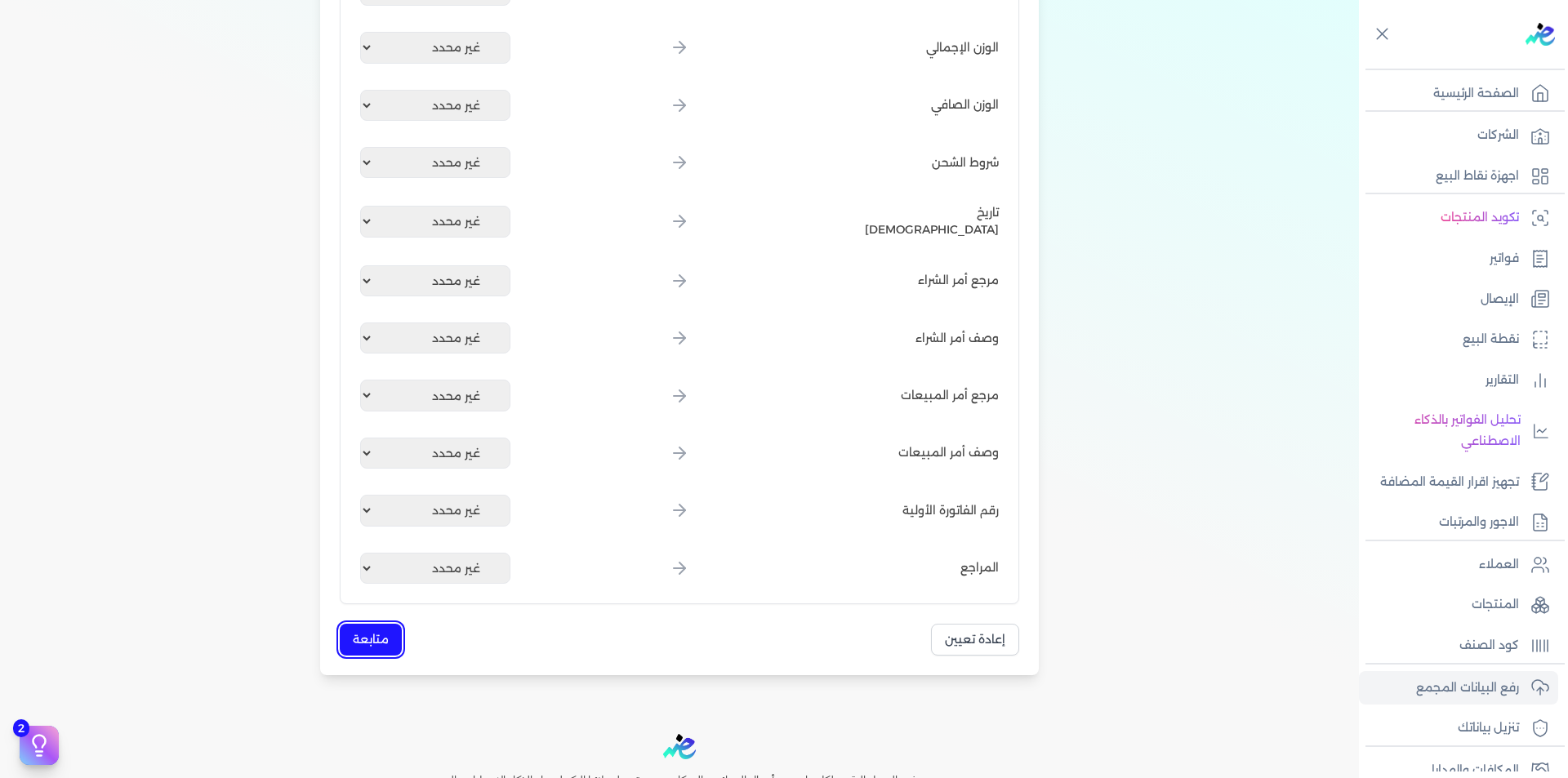
click at [393, 637] on button "متابعة" at bounding box center [371, 640] width 62 height 32
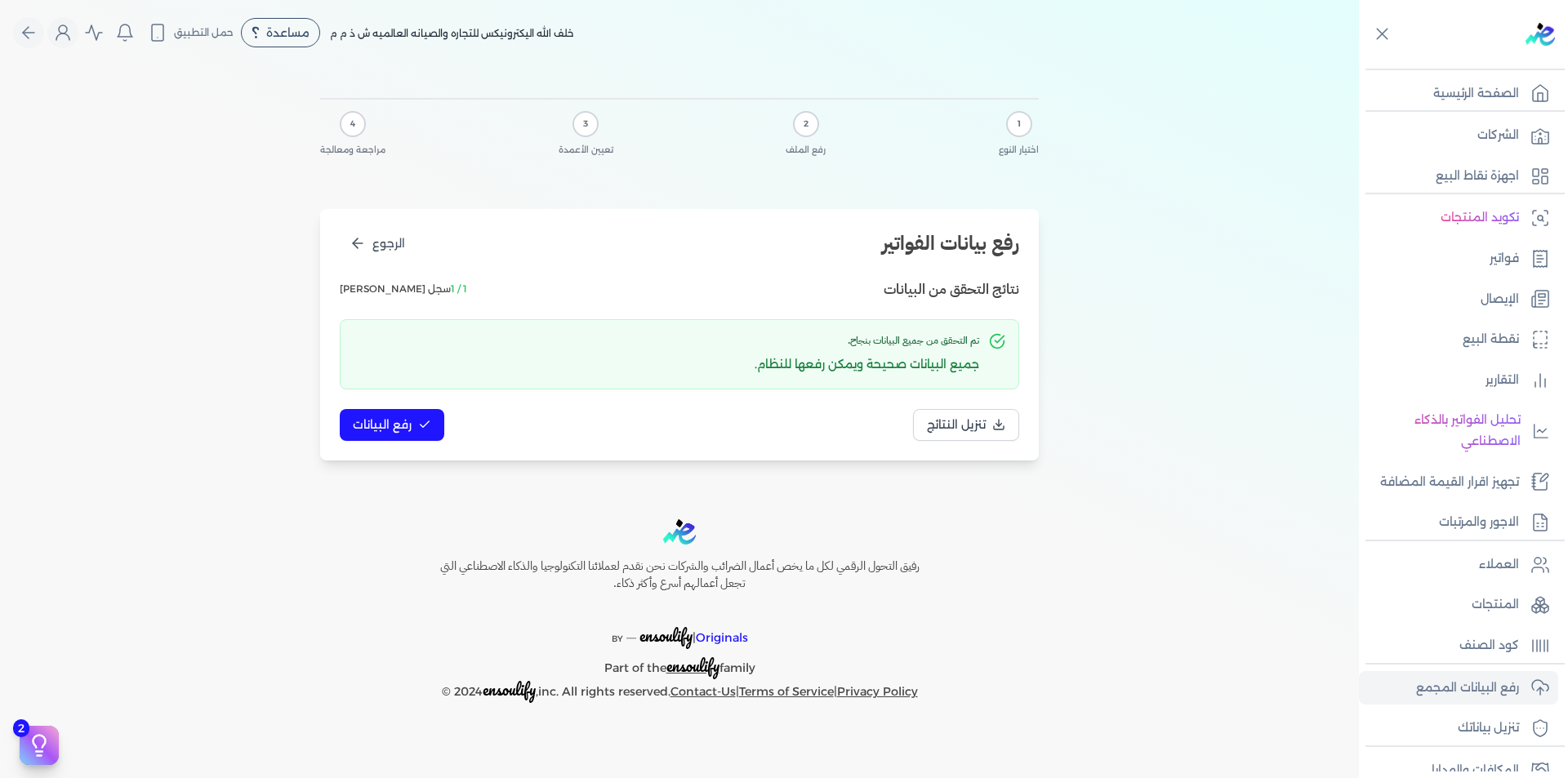
scroll to position [0, 0]
click at [412, 427] on button "رفع البيانات" at bounding box center [392, 425] width 104 height 32
